Goal: Transaction & Acquisition: Purchase product/service

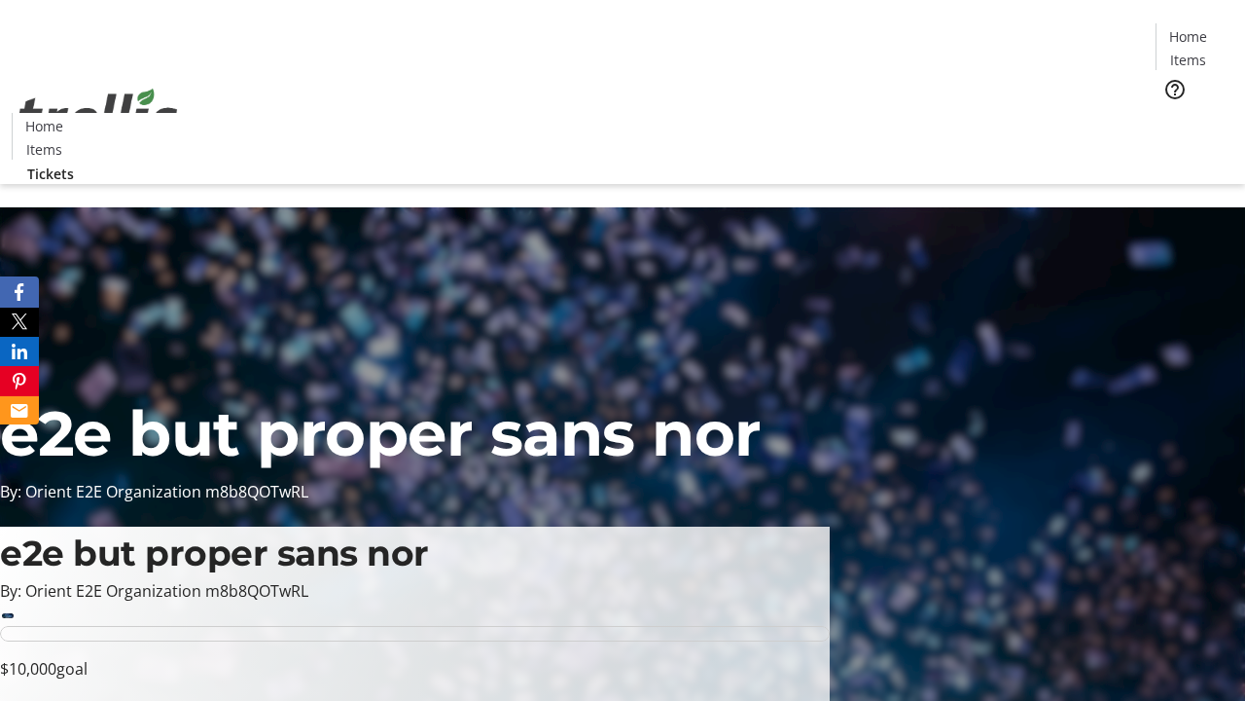
click at [1171, 113] on span "Tickets" at bounding box center [1194, 123] width 47 height 20
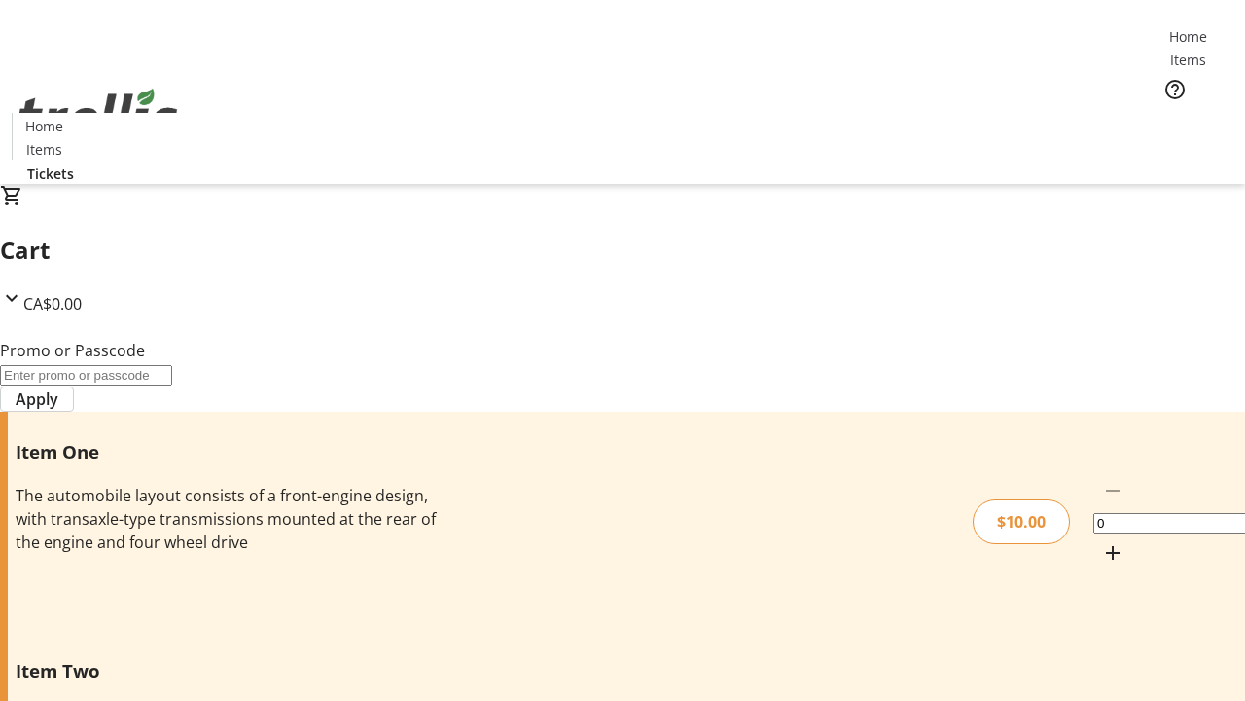
click at [1101, 541] on mat-icon "Increment by one" at bounding box center [1112, 552] width 23 height 23
type input "1"
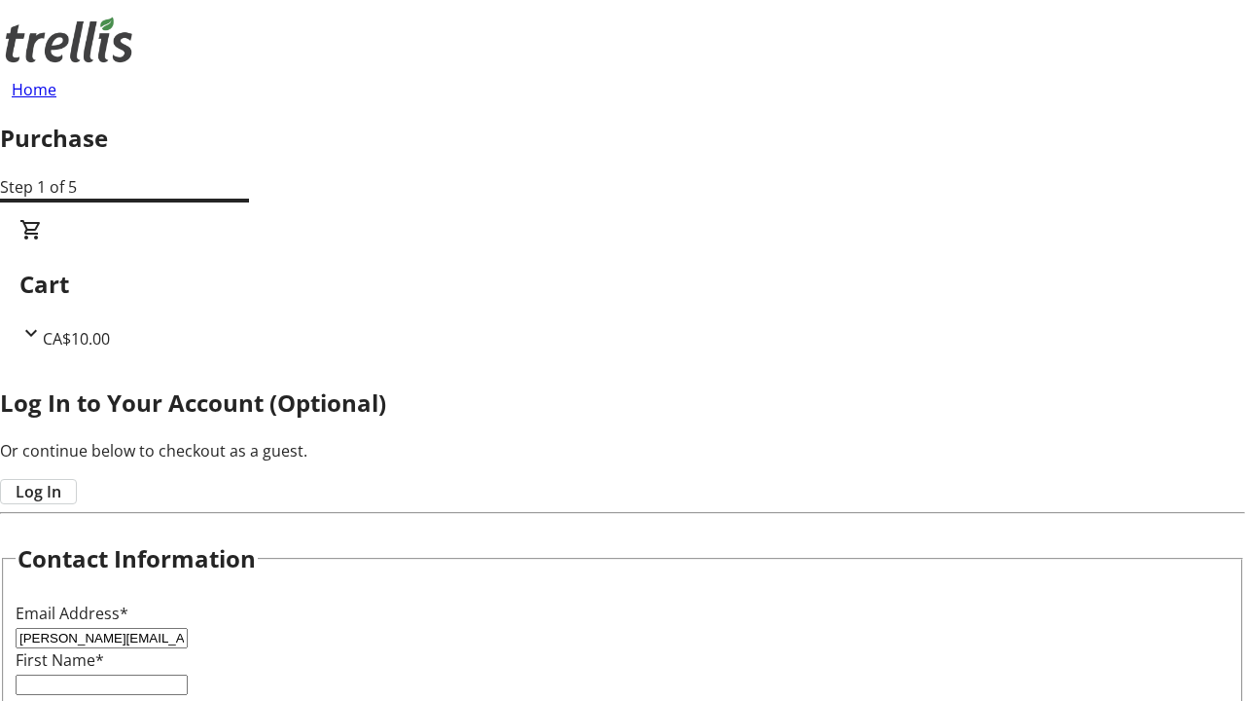
type input "[PERSON_NAME][EMAIL_ADDRESS][DOMAIN_NAME]"
type input "[PERSON_NAME]"
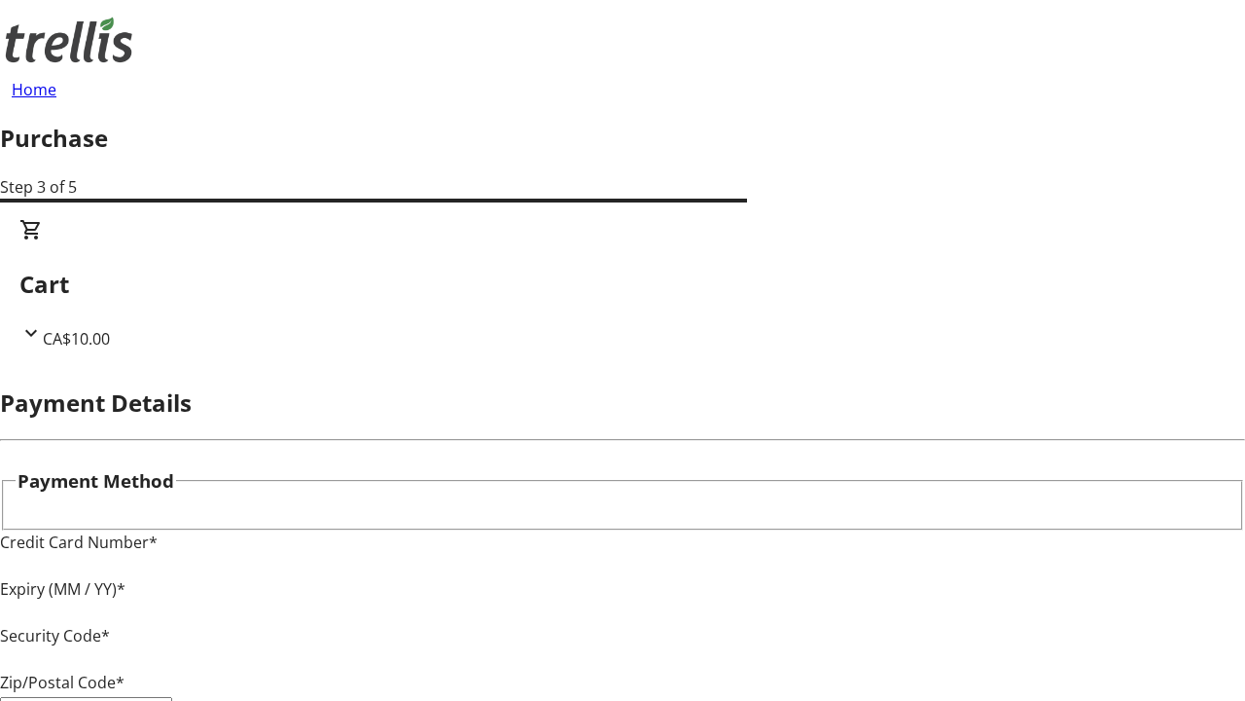
type input "V1Y 0C2"
